Goal: Check status: Check status

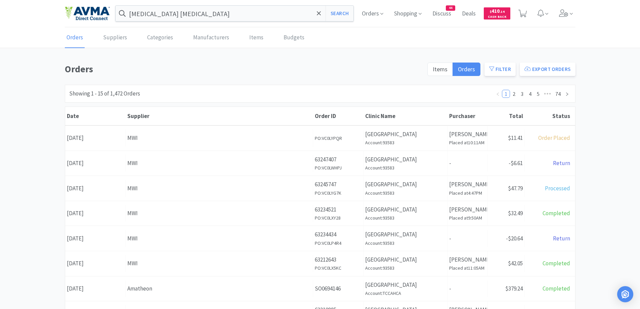
click at [601, 88] on div "Orders Items Orders Filter Export Orders Filters Filter Suppliers All Suppliers…" at bounding box center [320, 293] width 640 height 464
click at [207, 68] on h1 "Orders" at bounding box center [244, 68] width 358 height 15
click at [600, 177] on div "Orders Items Orders Filter Export Orders Filters Filter Suppliers All Suppliers…" at bounding box center [320, 293] width 640 height 464
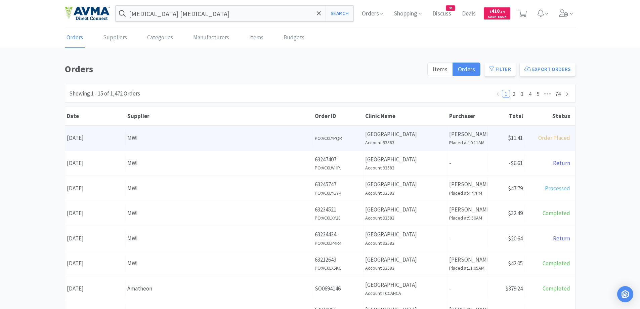
click at [494, 143] on div "Receipt Status $11.41" at bounding box center [506, 137] width 37 height 17
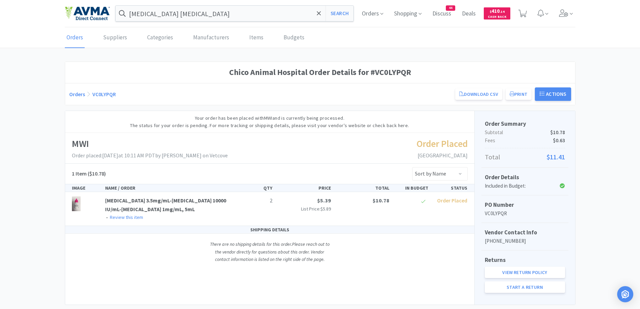
click at [81, 91] on link "Orders" at bounding box center [77, 94] width 16 height 7
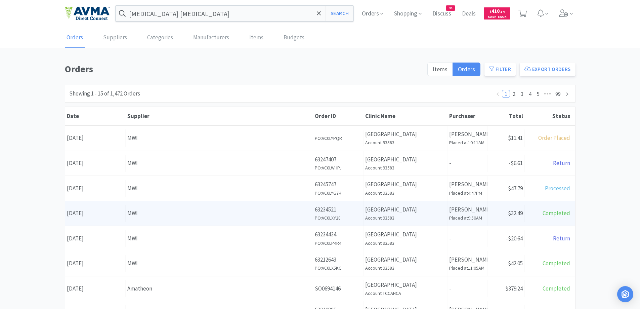
click at [526, 214] on div "Total Completed" at bounding box center [550, 213] width 50 height 17
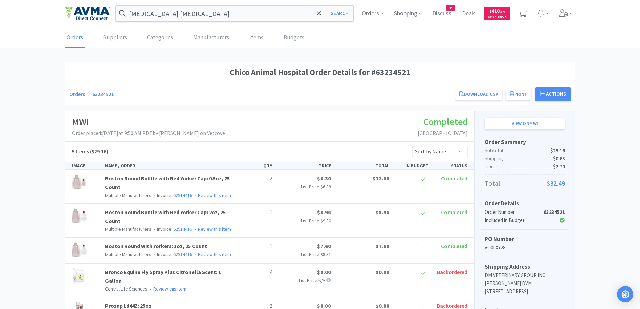
click at [83, 89] on div "Orders 63234521 Download CSV Print Chico Animal Hospital Order for MWI PO Numbe…" at bounding box center [320, 93] width 502 height 13
click at [80, 91] on link "Orders" at bounding box center [77, 94] width 16 height 7
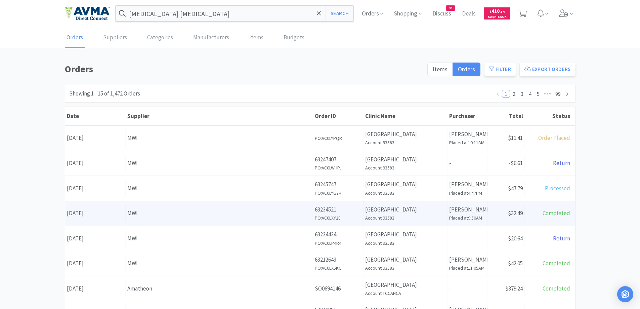
click at [532, 201] on div "Date [DATE] Supplier MWI Order ID 63234521 PO: VC0LXY28 Clinic Name [GEOGRAPHIC…" at bounding box center [320, 213] width 510 height 25
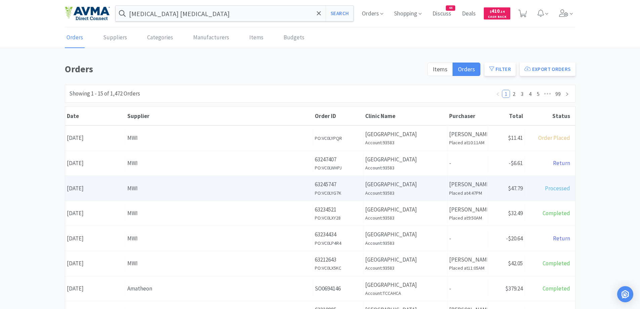
click at [528, 187] on div "Total Processed" at bounding box center [550, 188] width 50 height 17
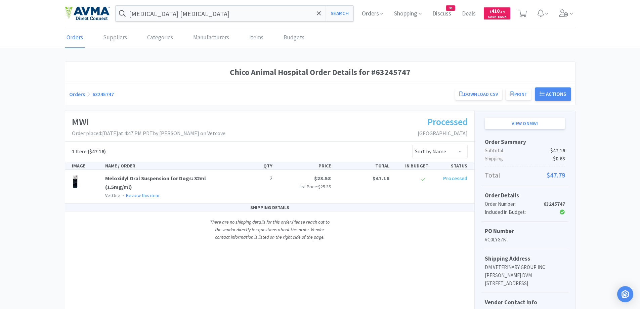
click at [575, 159] on div "MWI Order placed: [DATE] 4:47 PM PDT by [PERSON_NAME] on Vetcove Processed [GEO…" at bounding box center [320, 243] width 511 height 264
click at [66, 123] on div "MWI Order placed: [DATE] 4:47 PM PDT by [PERSON_NAME] on Vetcove Processed [GEO…" at bounding box center [269, 126] width 409 height 31
drag, startPoint x: 215, startPoint y: 103, endPoint x: 158, endPoint y: 90, distance: 57.9
click at [215, 103] on div "Orders 63245747 Download CSV Print Chico Animal Hospital Order for MWI PO Numbe…" at bounding box center [320, 94] width 510 height 22
click at [78, 98] on div "Orders 63245747 Download CSV Print Chico Animal Hospital Order for MWI PO Numbe…" at bounding box center [320, 93] width 502 height 13
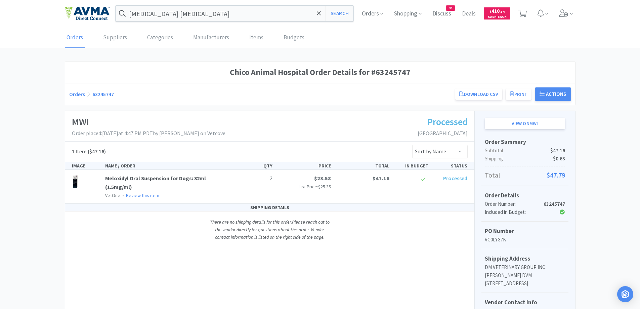
click at [79, 96] on link "Orders" at bounding box center [77, 94] width 16 height 7
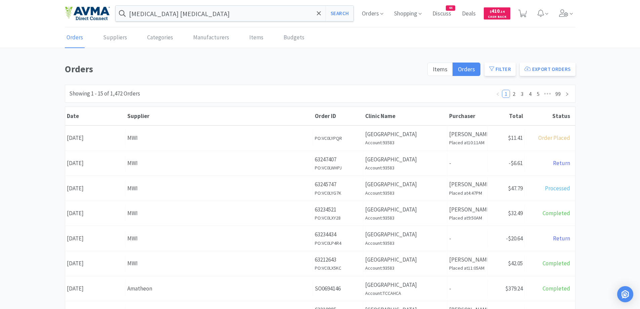
click at [611, 98] on div "Orders Items Orders Filter Export Orders Filters Filter Suppliers All Suppliers…" at bounding box center [320, 293] width 640 height 464
click at [597, 102] on div "Orders Items Orders Filter Export Orders Filters Filter Suppliers All Suppliers…" at bounding box center [320, 293] width 640 height 464
click at [601, 101] on div "Orders Items Orders Filter Export Orders Filters Filter Suppliers All Suppliers…" at bounding box center [320, 293] width 640 height 464
click at [613, 153] on div "Orders Items Orders Filter Export Orders Filters Filter Suppliers All Suppliers…" at bounding box center [320, 293] width 640 height 464
drag, startPoint x: 79, startPoint y: 230, endPoint x: 119, endPoint y: 284, distance: 66.9
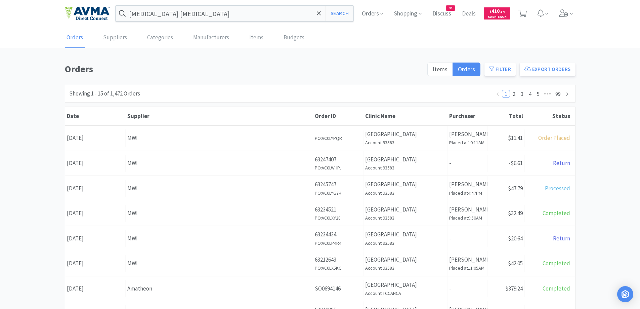
click at [93, 245] on div "Date [DATE]" at bounding box center [95, 238] width 60 height 17
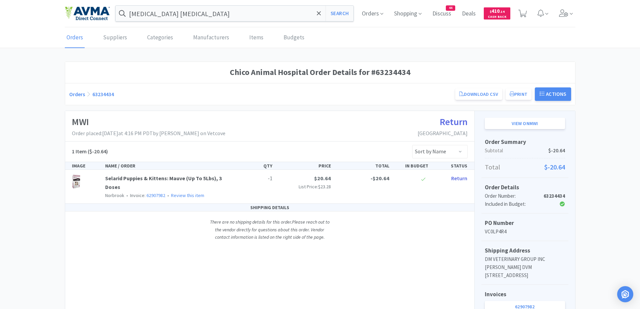
drag, startPoint x: 90, startPoint y: 270, endPoint x: 156, endPoint y: 275, distance: 66.4
click at [90, 270] on div "MWI Order placed: [DATE] 4:16 PM PDT by [PERSON_NAME] on Vetcove Return [GEOGRA…" at bounding box center [269, 256] width 409 height 291
click at [181, 62] on div "Chico Animal Hospital Order Details for #63234434" at bounding box center [320, 72] width 510 height 21
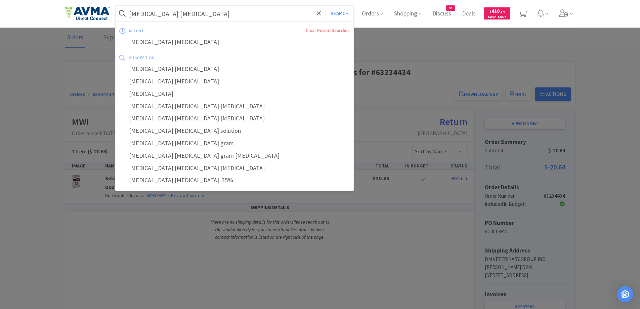
click at [194, 14] on input "[MEDICAL_DATA] [MEDICAL_DATA]" at bounding box center [235, 13] width 238 height 15
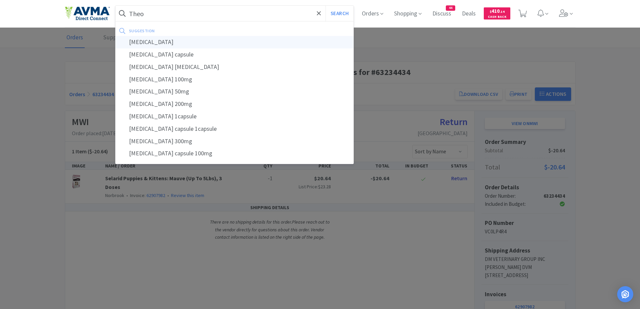
click at [161, 45] on div "[MEDICAL_DATA]" at bounding box center [235, 42] width 238 height 12
type input "[MEDICAL_DATA]"
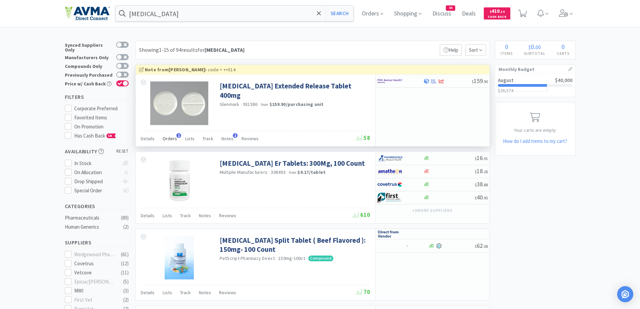
click at [170, 136] on span "Orders" at bounding box center [170, 138] width 14 height 6
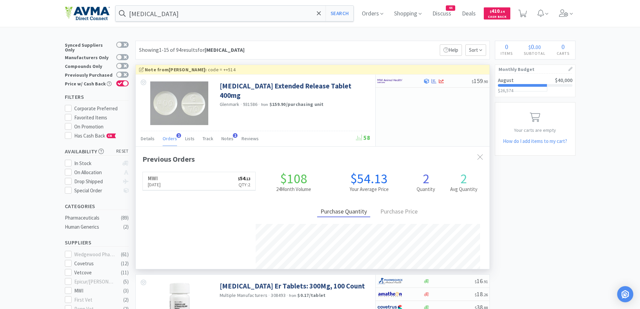
scroll to position [174, 354]
